Goal: Task Accomplishment & Management: Complete application form

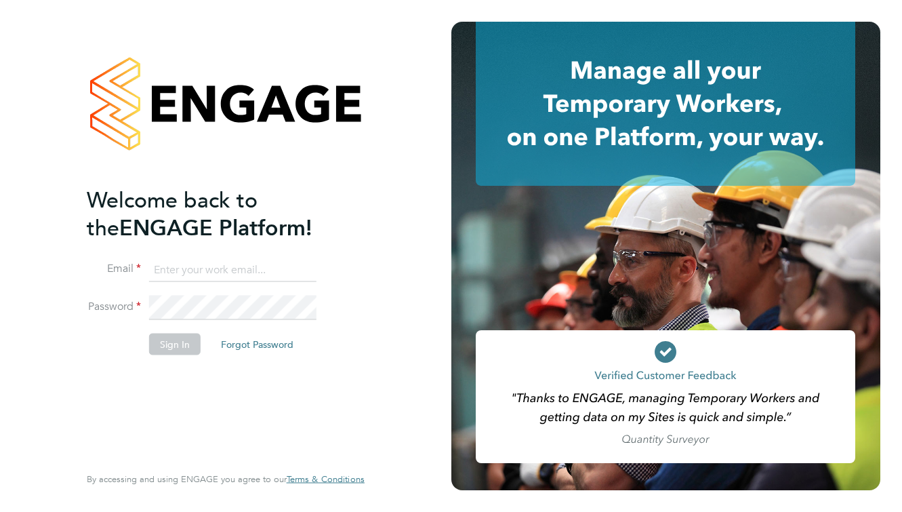
click at [174, 264] on input at bounding box center [232, 270] width 167 height 24
type input "dawn.hurrell@yahoo.co.uk"
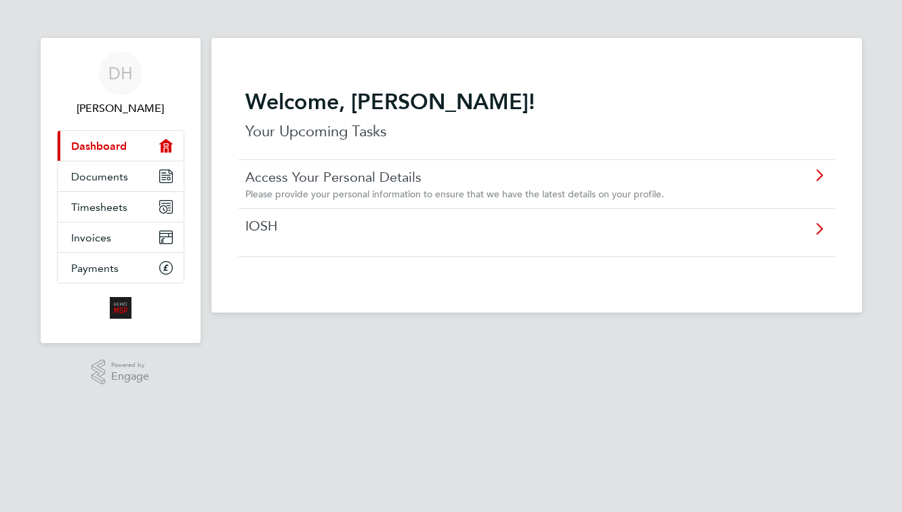
click at [817, 232] on icon at bounding box center [819, 232] width 17 height 31
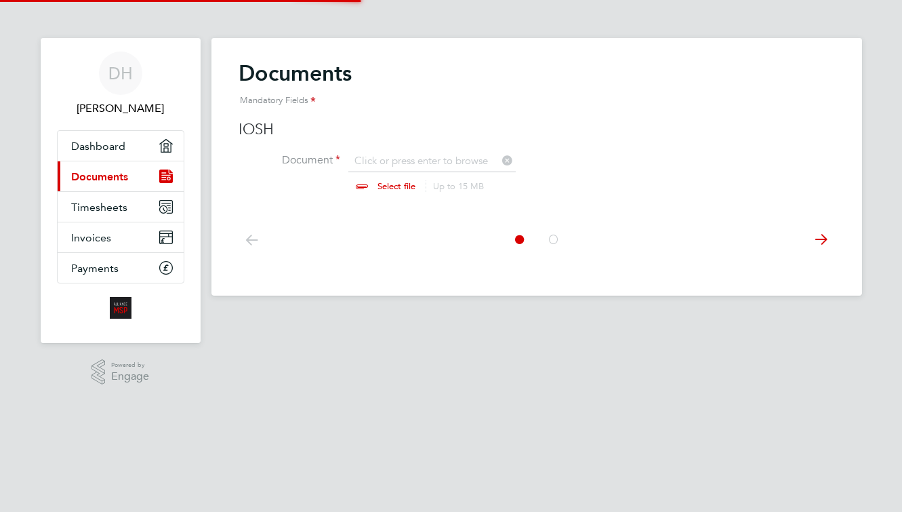
scroll to position [18, 168]
click at [399, 187] on input "file" at bounding box center [409, 174] width 213 height 41
type input "C:\fakepath\[PERSON_NAME] - Managing Safely - Certificate - [PERSON_NAME][EMAIL…"
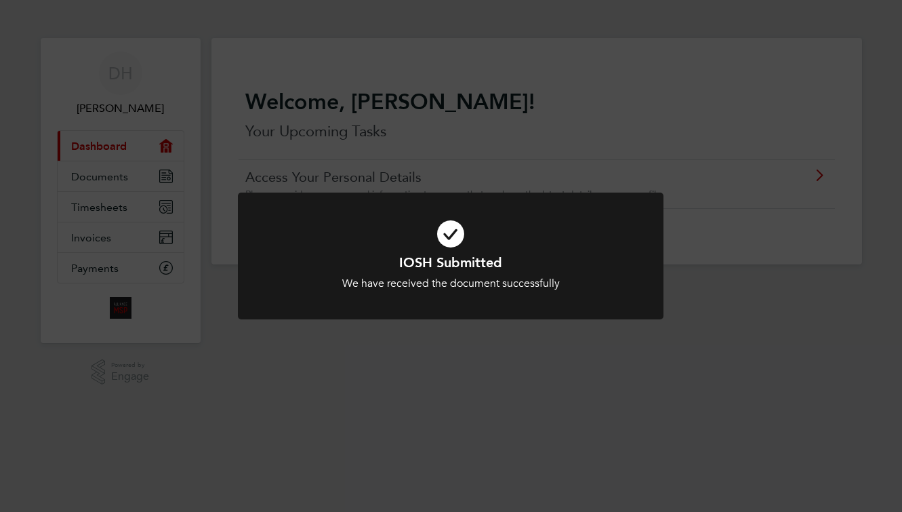
click at [467, 367] on div "IOSH Submitted We have received the document successfully Cancel Okay" at bounding box center [451, 256] width 902 height 512
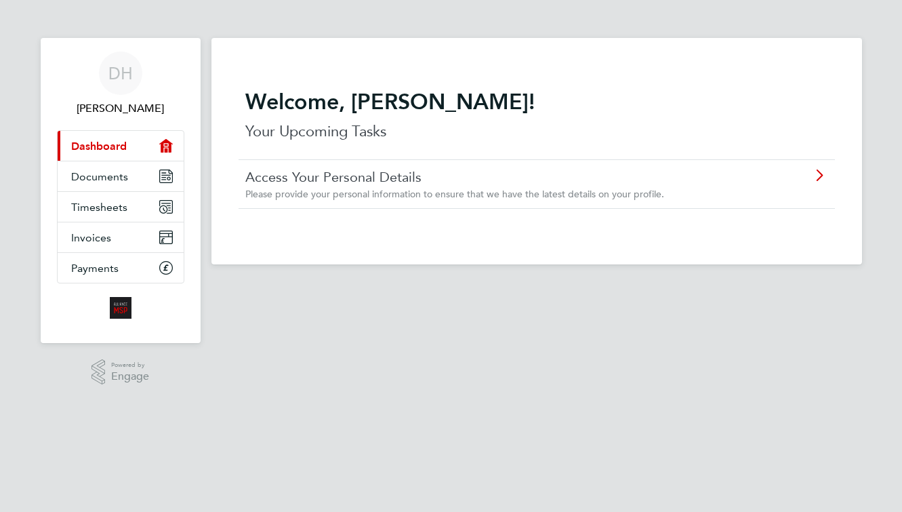
click at [354, 190] on span "Please provide your personal information to ensure that we have the latest deta…" at bounding box center [454, 194] width 419 height 12
click at [136, 209] on link "Timesheets" at bounding box center [121, 207] width 126 height 30
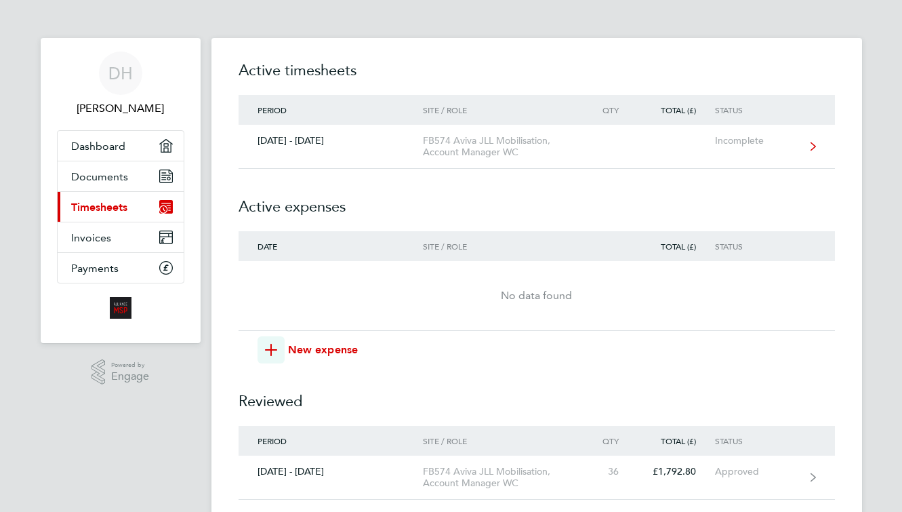
click at [502, 139] on div "FB574 Aviva JLL Mobilisation, Account Manager WC" at bounding box center [500, 146] width 155 height 23
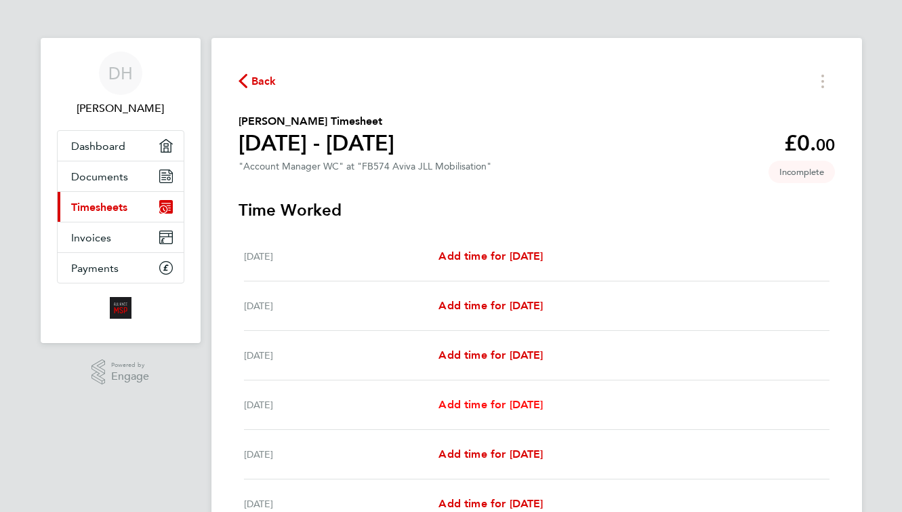
click at [485, 402] on span "Add time for Tue 26 Aug" at bounding box center [491, 404] width 104 height 13
select select "30"
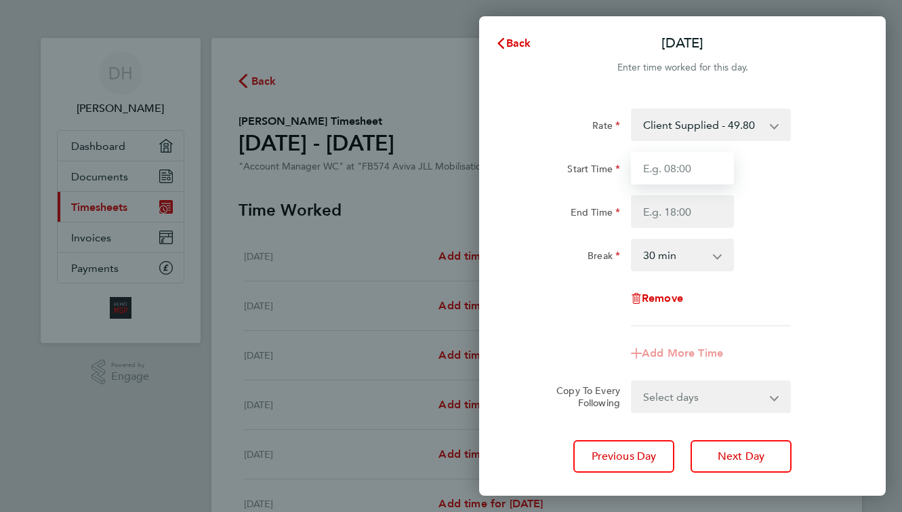
click at [682, 180] on input "Start Time" at bounding box center [682, 168] width 103 height 33
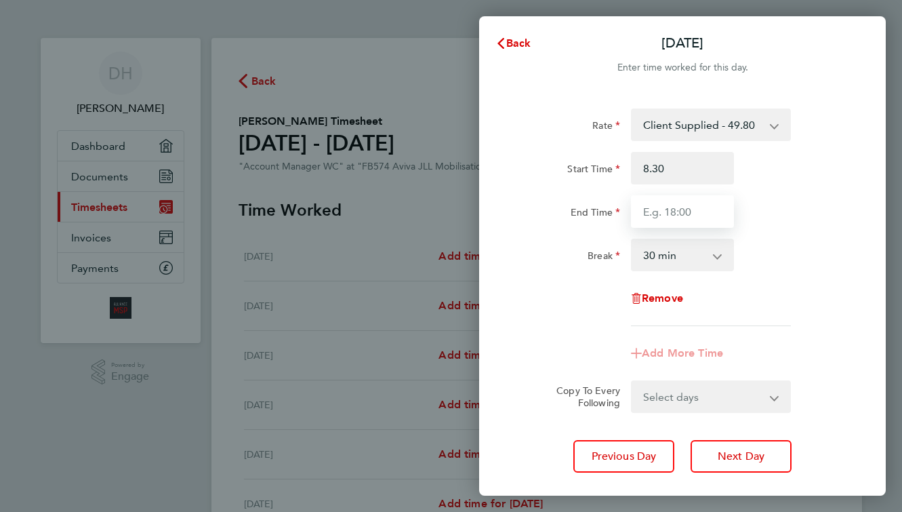
type input "08:30"
click at [659, 206] on input "End Time" at bounding box center [682, 211] width 103 height 33
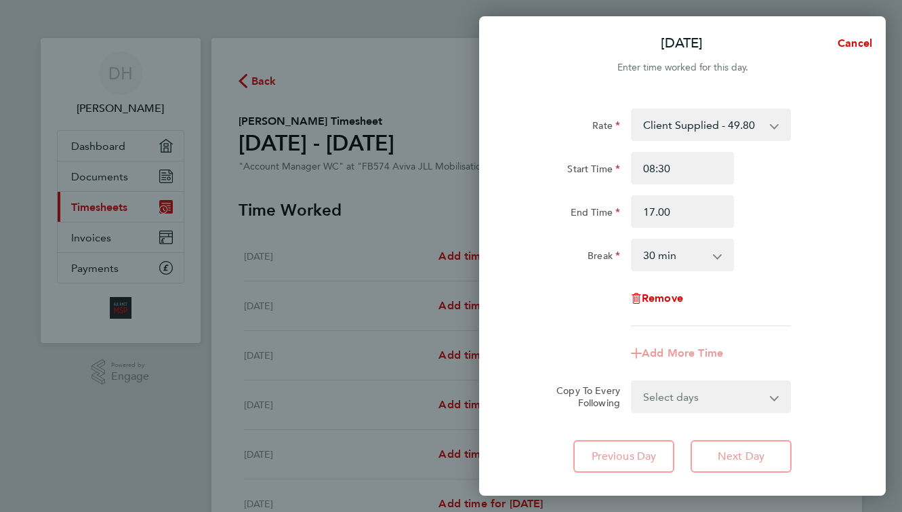
type input "17:00"
click at [675, 247] on select "0 min 15 min 30 min 45 min 60 min 75 min 90 min" at bounding box center [674, 255] width 84 height 30
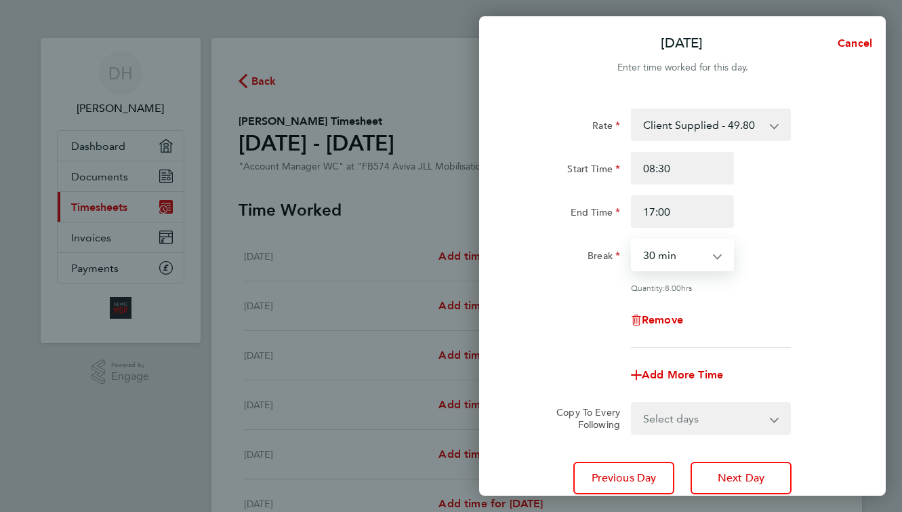
click at [632, 240] on select "0 min 15 min 30 min 45 min 60 min 75 min 90 min" at bounding box center [674, 255] width 84 height 30
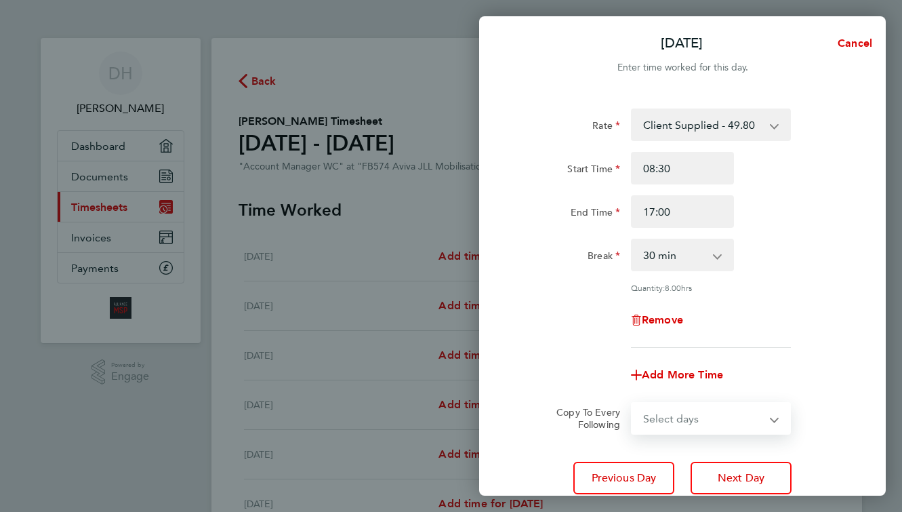
click at [737, 419] on select "Select days Day Wednesday Thursday Friday" at bounding box center [703, 418] width 142 height 30
select select "WED"
click at [632, 403] on select "Select days Day Wednesday Thursday Friday" at bounding box center [703, 418] width 142 height 30
select select "2025-08-29"
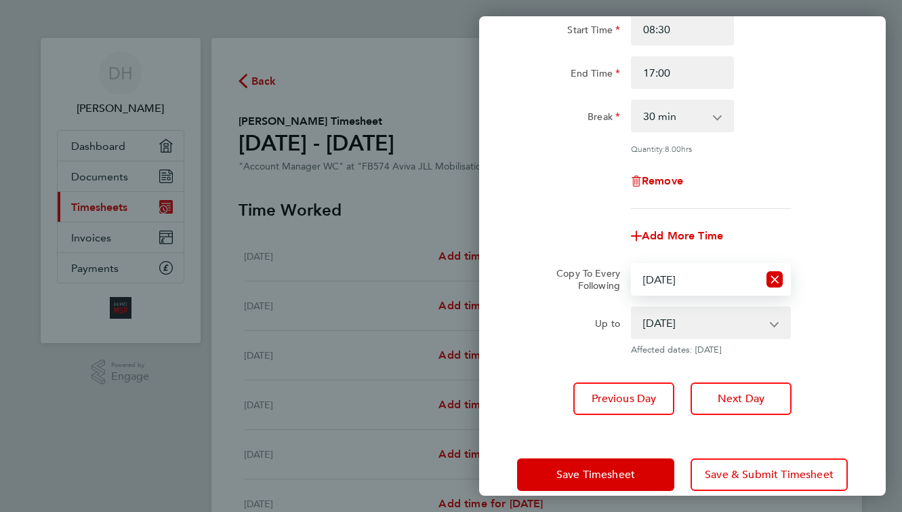
scroll to position [156, 0]
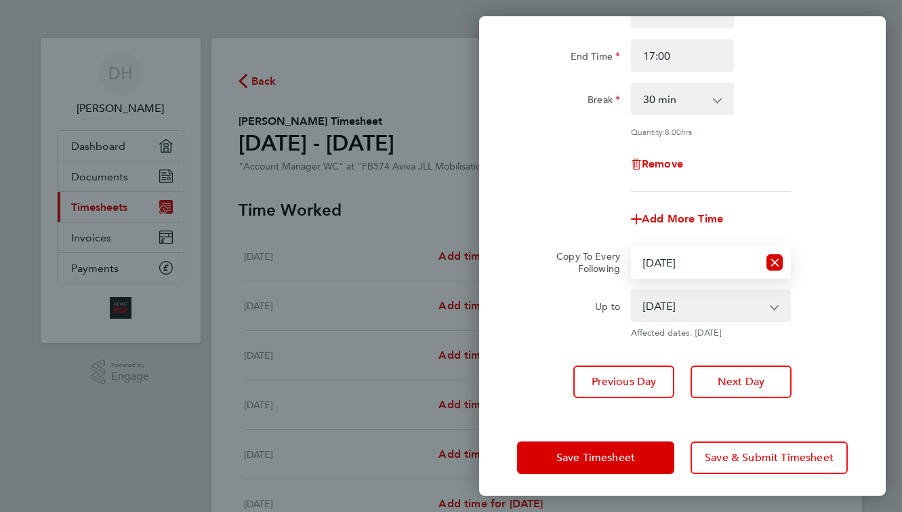
click at [726, 264] on select "Select days Day Wednesday Thursday Friday" at bounding box center [695, 262] width 126 height 30
select select "THU"
click at [632, 247] on select "Select days Day Wednesday Thursday Friday" at bounding box center [695, 262] width 126 height 30
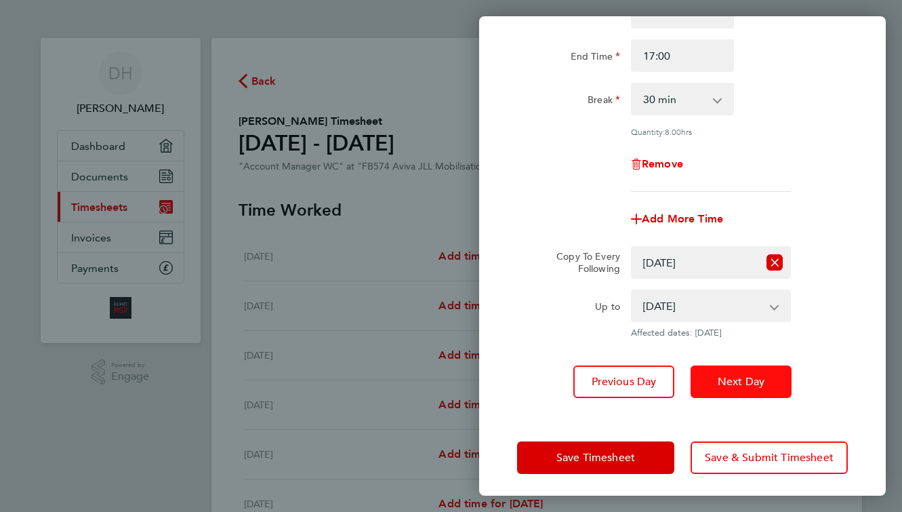
click at [744, 376] on span "Next Day" at bounding box center [741, 382] width 47 height 14
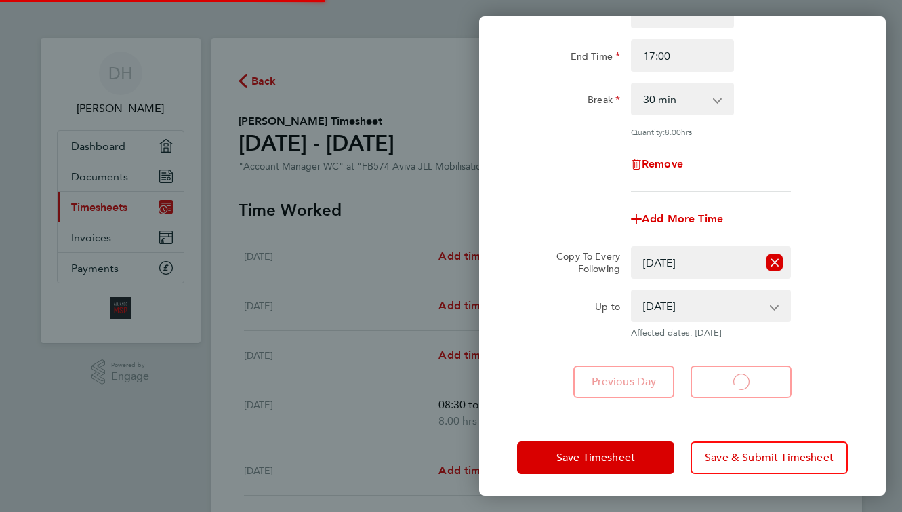
select select "30"
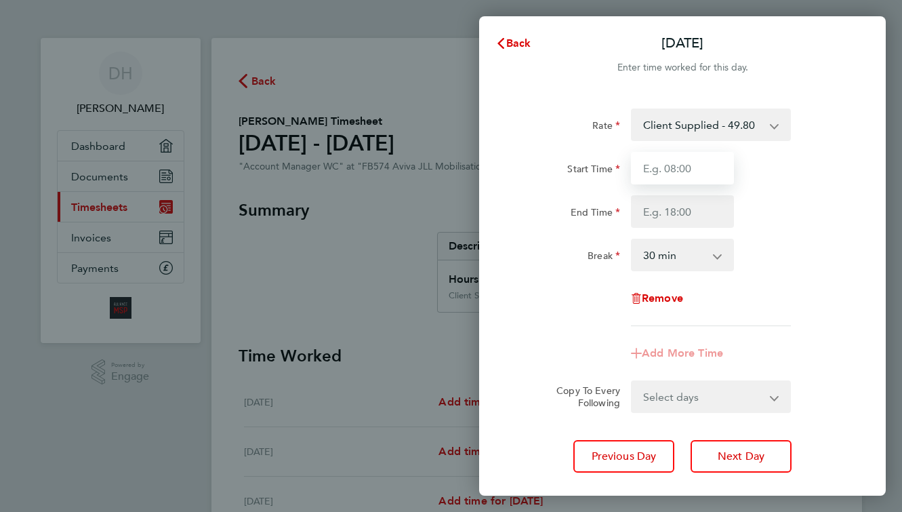
click at [678, 178] on input "Start Time" at bounding box center [682, 168] width 103 height 33
type input "08:30"
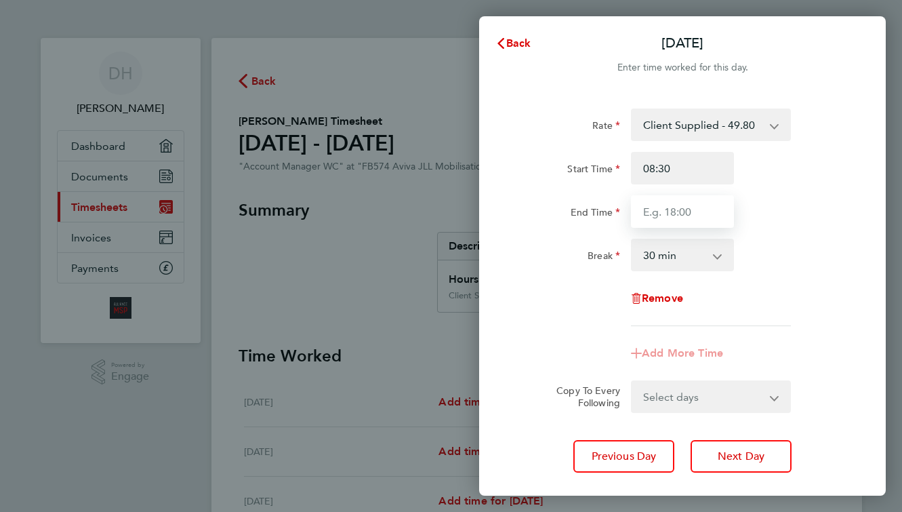
type input "17:00"
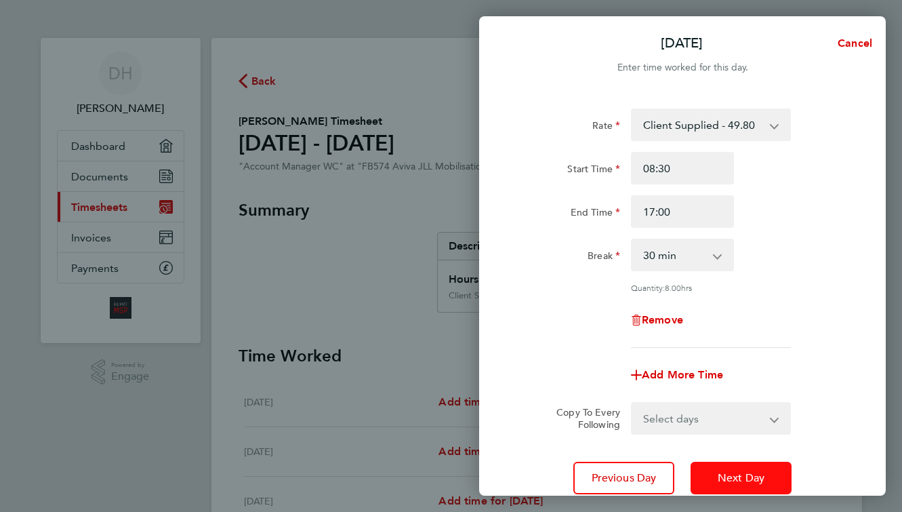
click at [735, 476] on span "Next Day" at bounding box center [741, 478] width 47 height 14
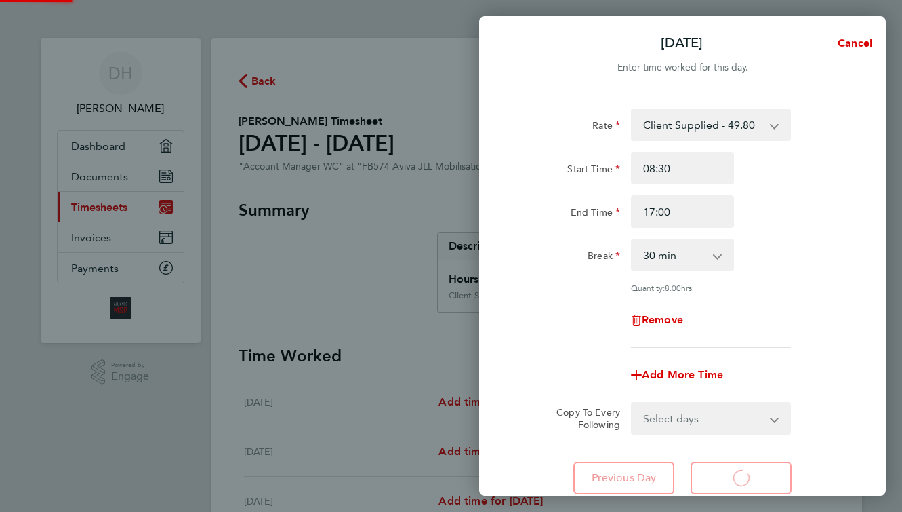
select select "30"
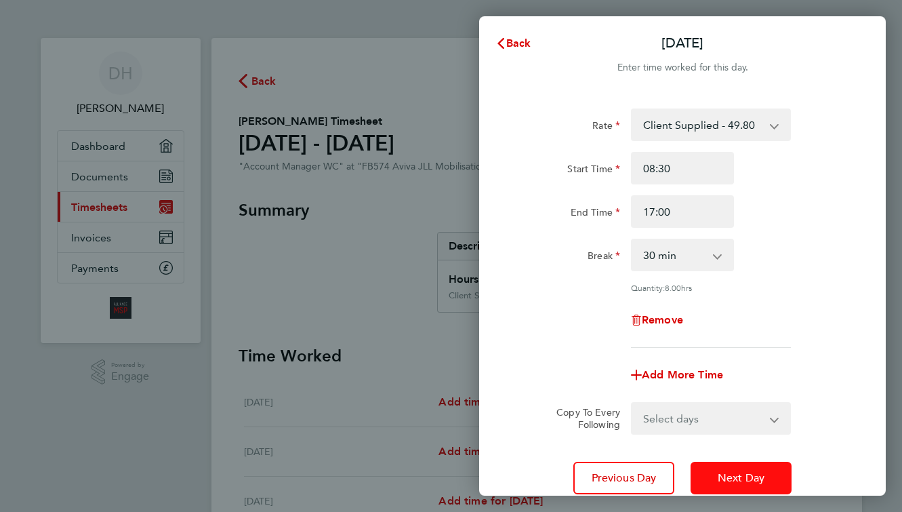
click at [735, 476] on span "Next Day" at bounding box center [741, 478] width 47 height 14
select select "30"
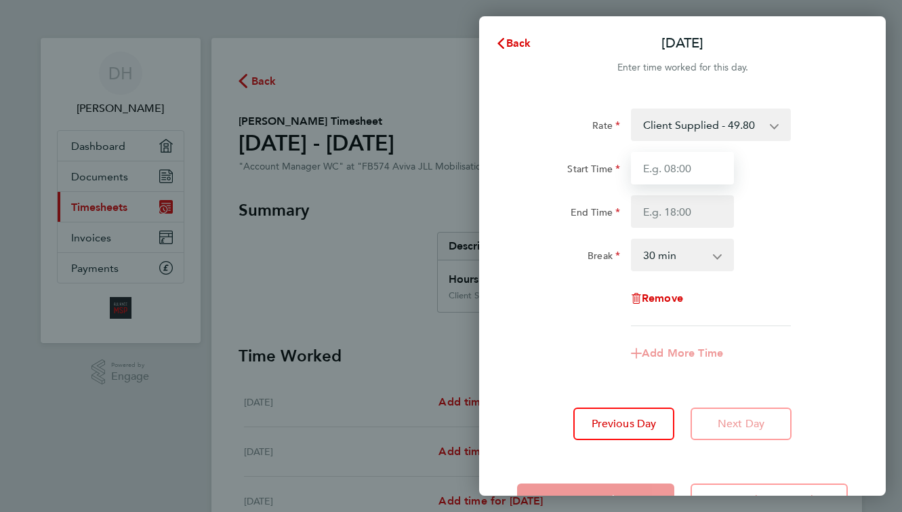
click at [696, 174] on input "Start Time" at bounding box center [682, 168] width 103 height 33
type input "08:30"
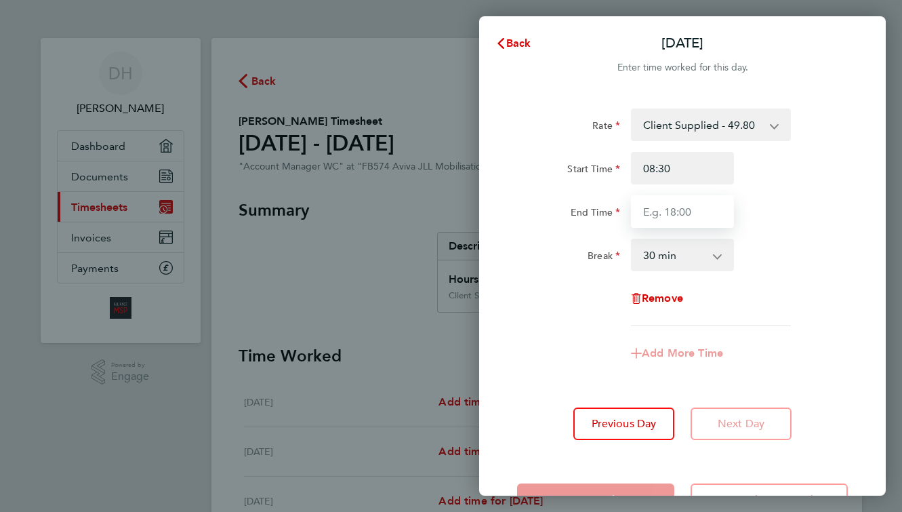
type input "17:00"
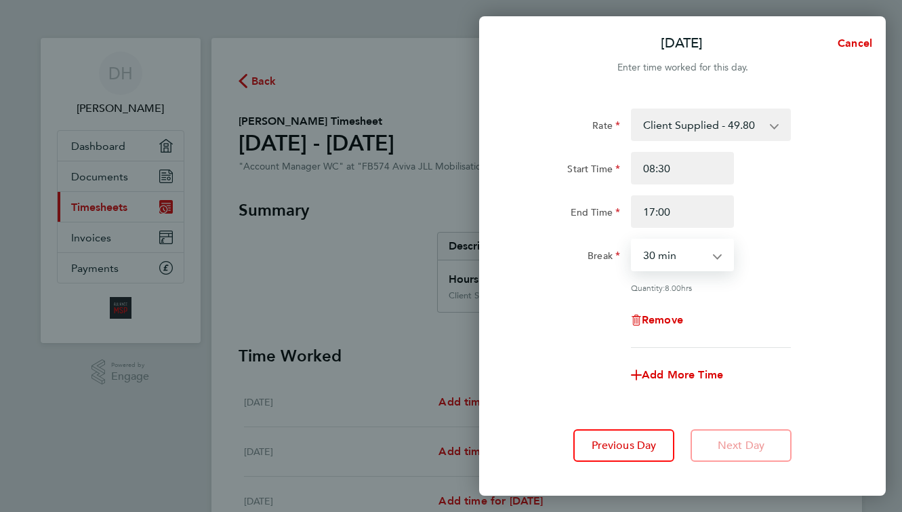
click at [702, 268] on select "0 min 15 min 30 min 45 min 60 min 75 min 90 min" at bounding box center [674, 255] width 84 height 30
click at [823, 268] on div "Break 0 min 15 min 30 min 45 min 60 min 75 min 90 min" at bounding box center [683, 255] width 342 height 33
click at [868, 44] on span "Cancel" at bounding box center [853, 43] width 39 height 13
select select "30"
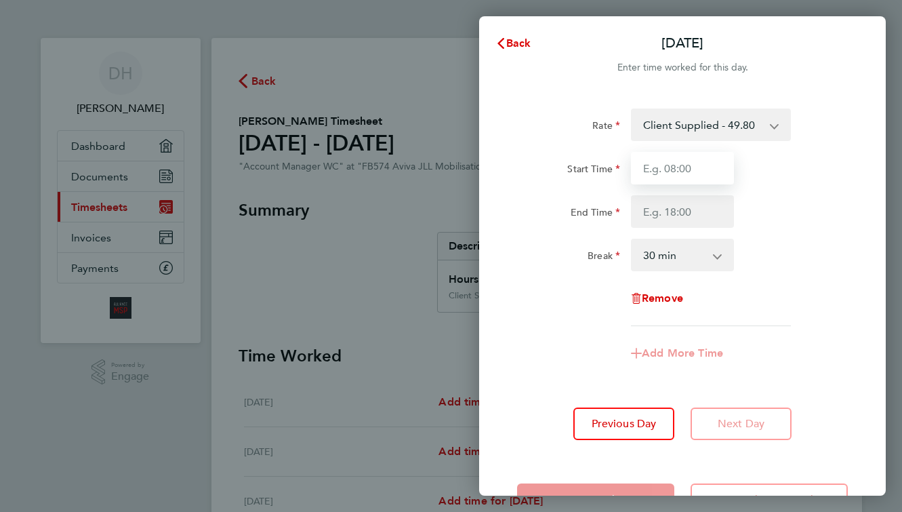
click at [693, 166] on input "Start Time" at bounding box center [682, 168] width 103 height 33
type input "08:30"
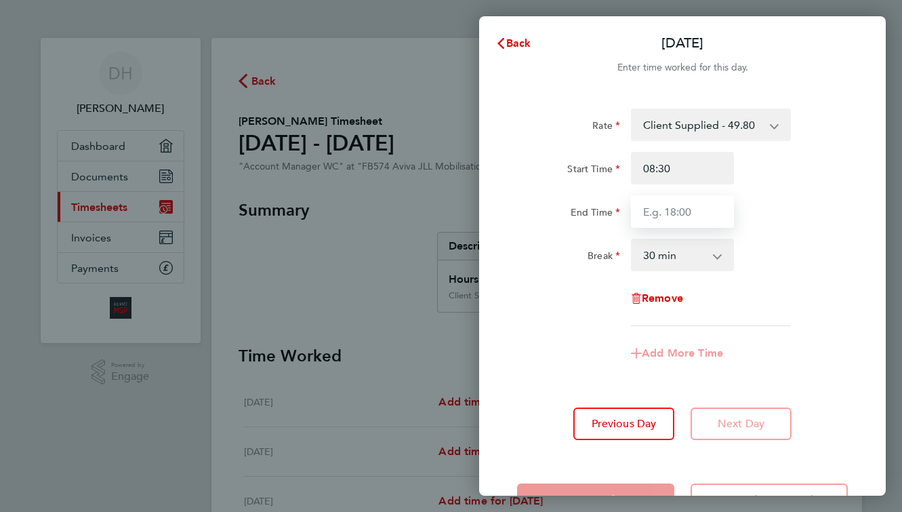
type input "17:00"
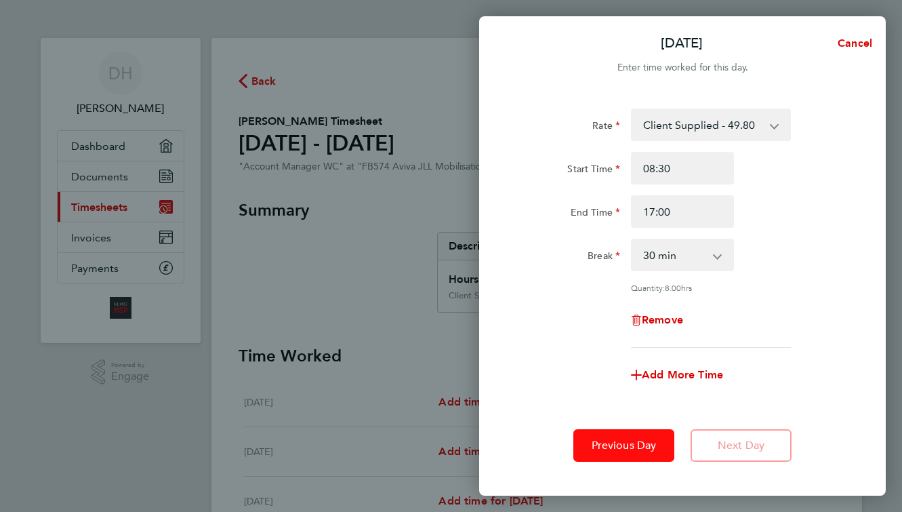
click at [630, 439] on span "Previous Day" at bounding box center [624, 446] width 65 height 14
select select "30"
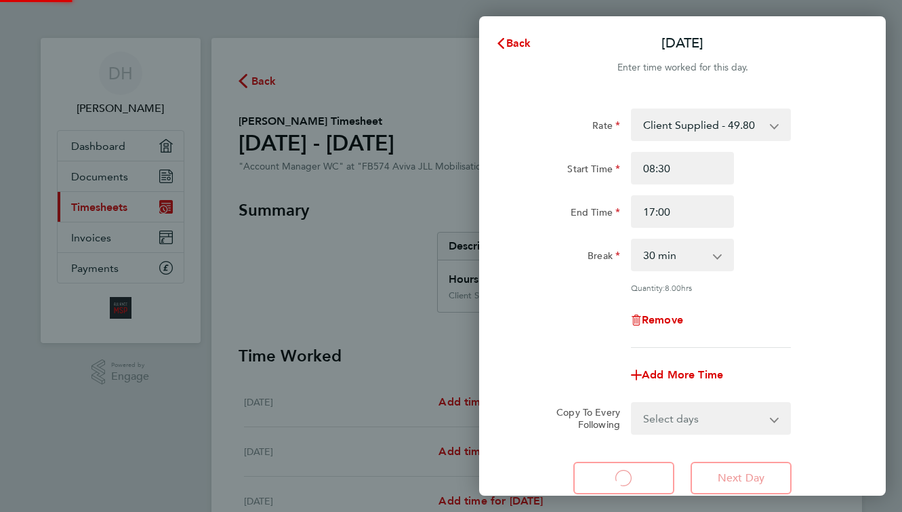
select select "30"
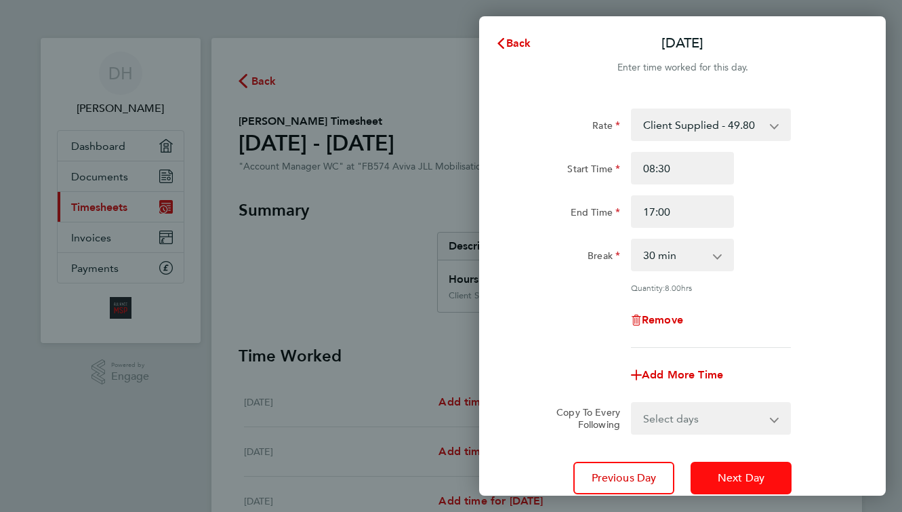
click at [744, 484] on button "Next Day" at bounding box center [741, 478] width 101 height 33
select select "30"
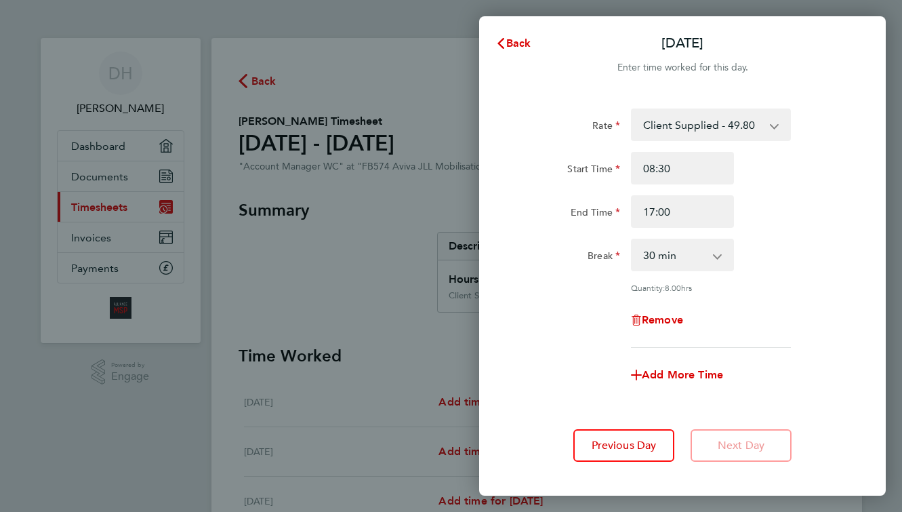
click at [418, 336] on div "Back Fri 29 Aug Enter time worked for this day. Rate Client Supplied - 49.80 St…" at bounding box center [451, 256] width 902 height 512
click at [508, 41] on span "Back" at bounding box center [518, 43] width 25 height 13
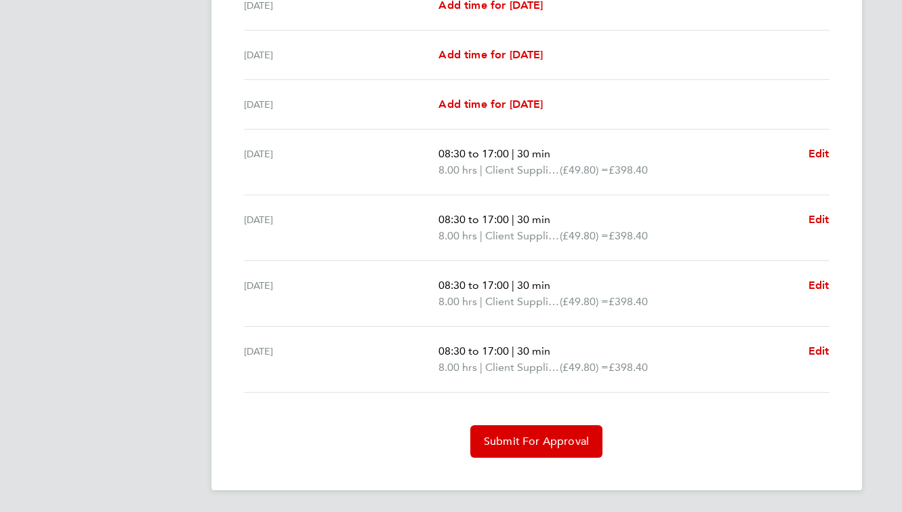
scroll to position [397, 0]
click at [575, 453] on button "Submit For Approval" at bounding box center [536, 441] width 132 height 33
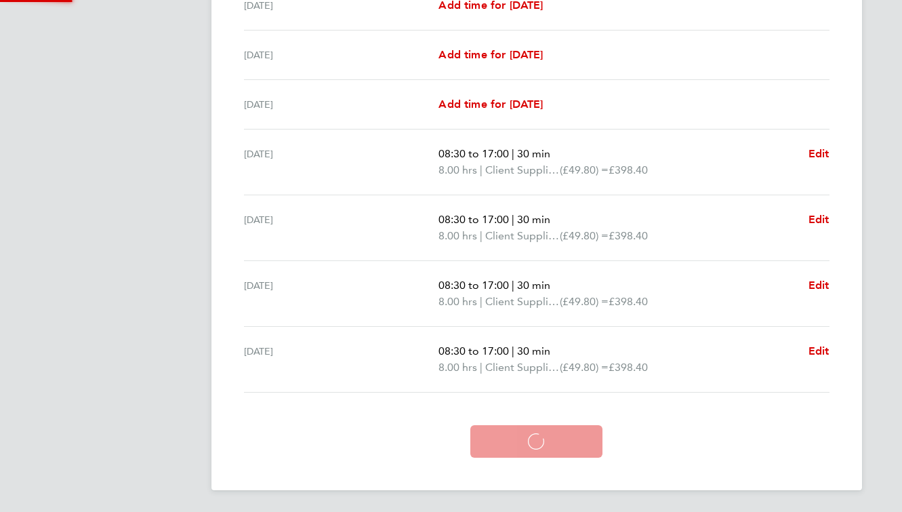
scroll to position [332, 0]
